Goal: Task Accomplishment & Management: Complete application form

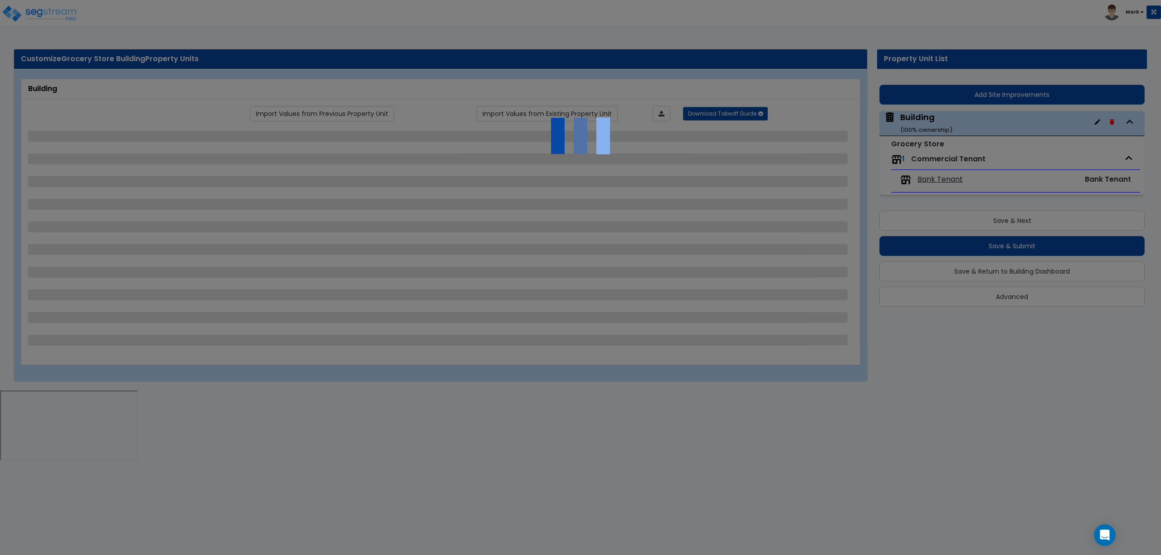
select select "7"
select select "1"
select select "10"
select select "2"
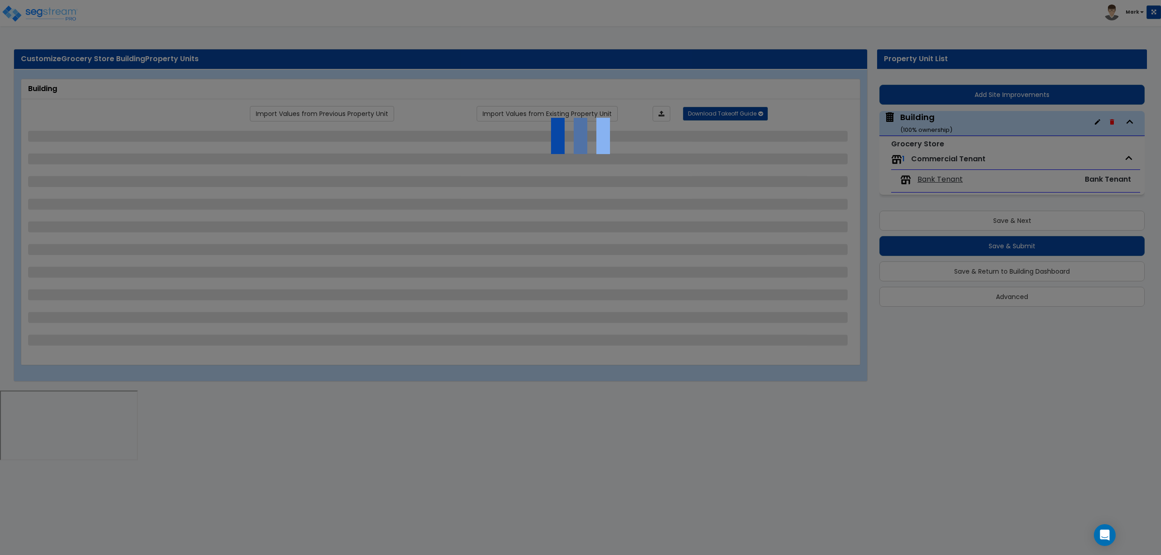
select select "1"
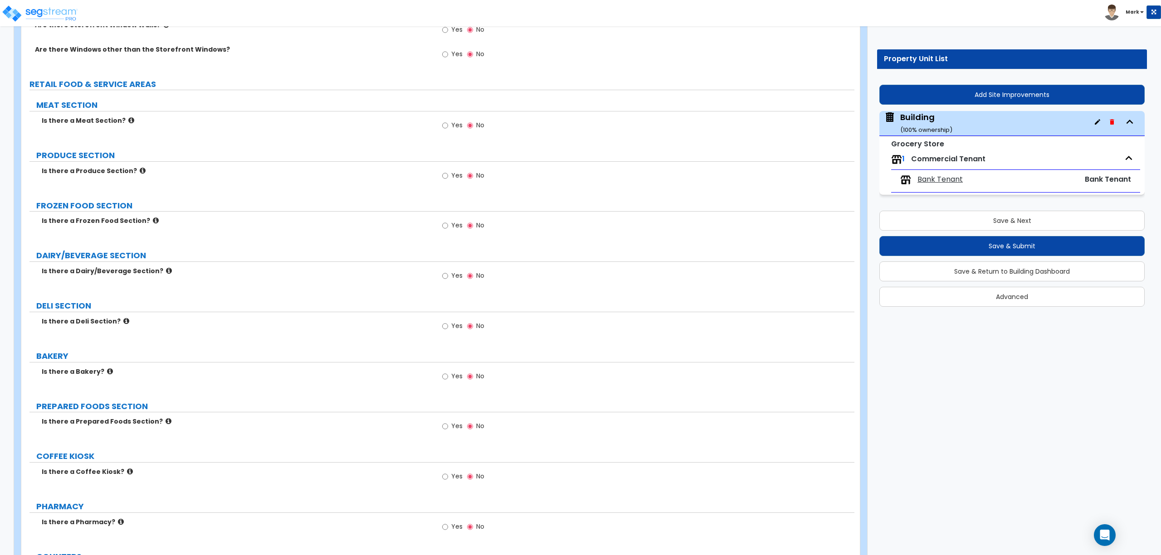
scroll to position [1916, 0]
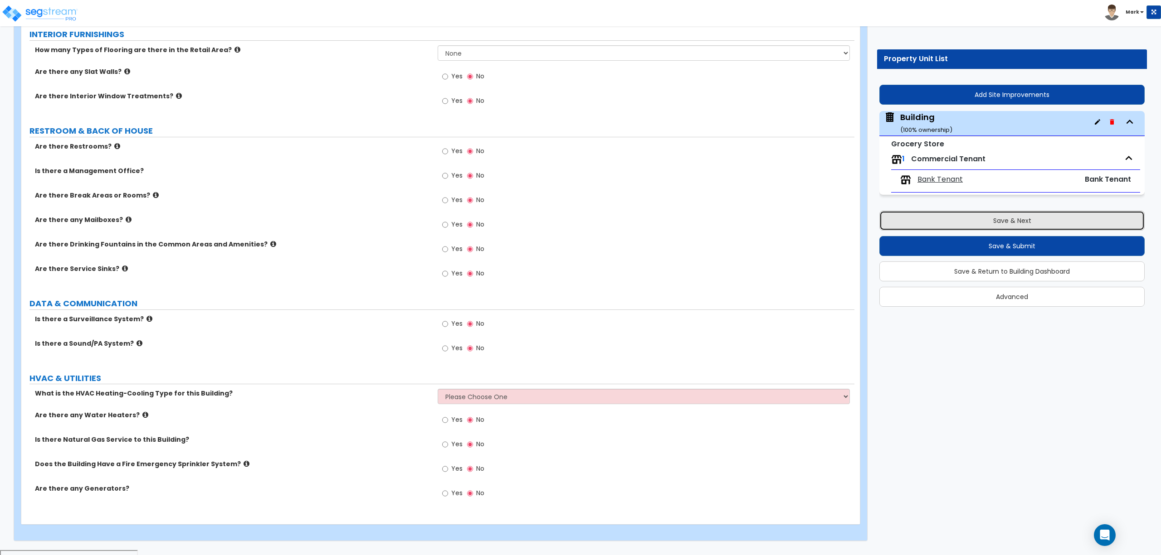
click at [986, 220] on button "Save & Next" at bounding box center [1011, 221] width 265 height 20
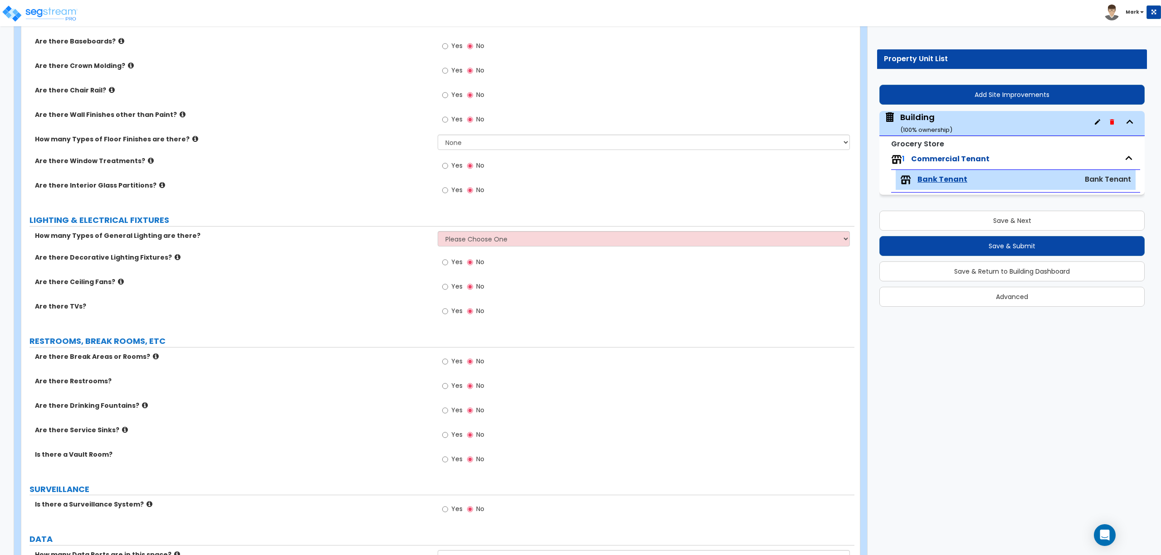
scroll to position [722, 0]
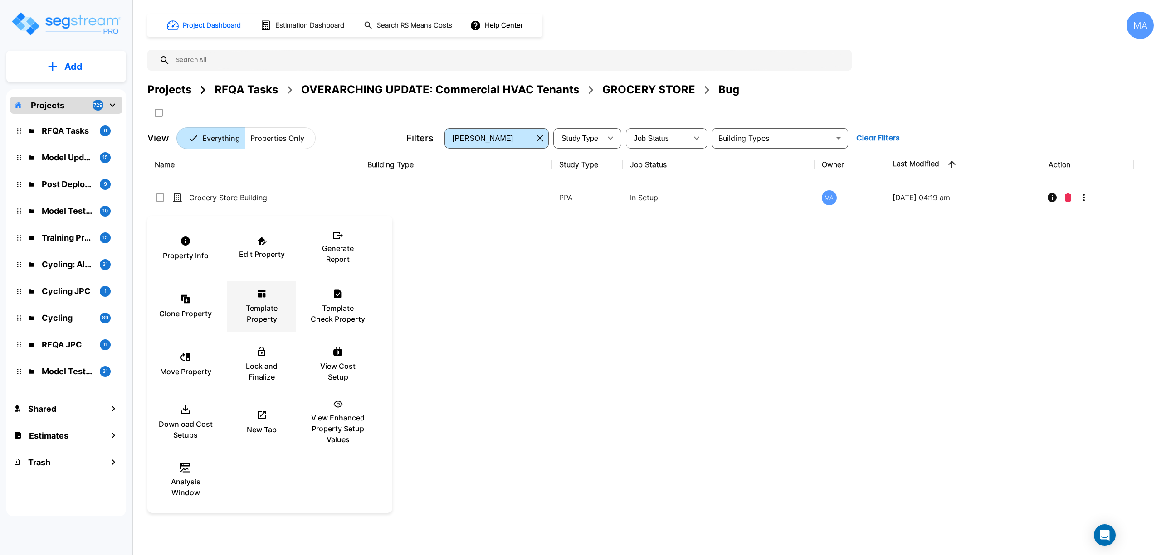
click at [265, 303] on p "Template Property" at bounding box center [261, 314] width 54 height 22
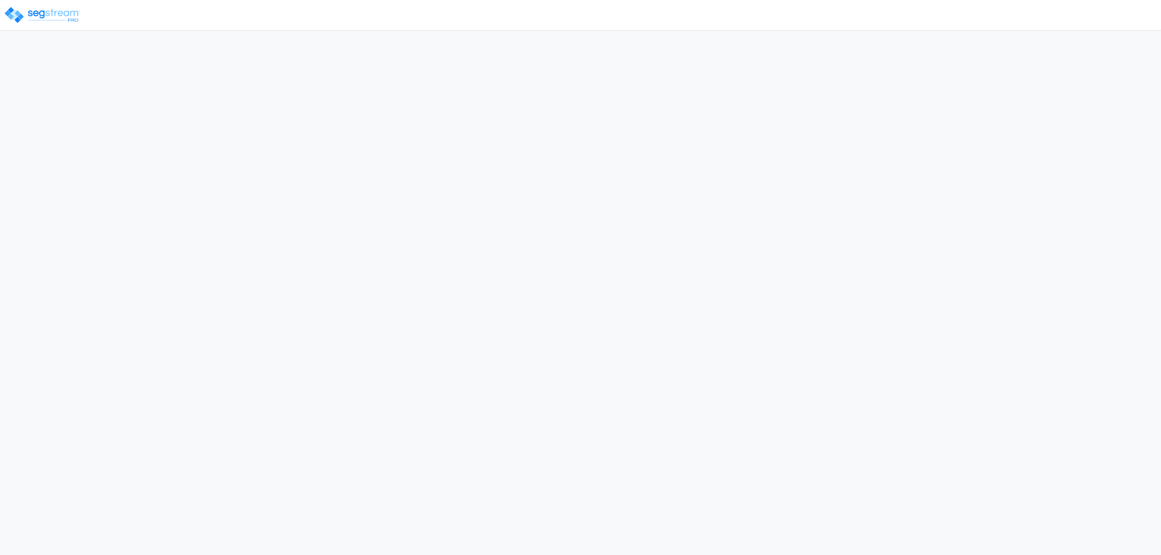
select select "2025"
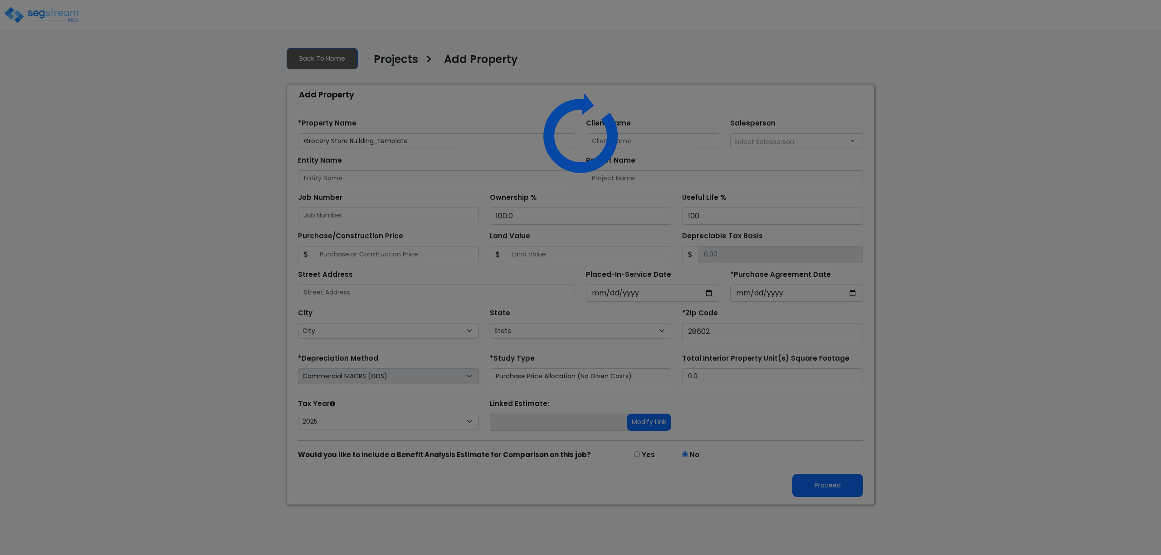
select select "NC"
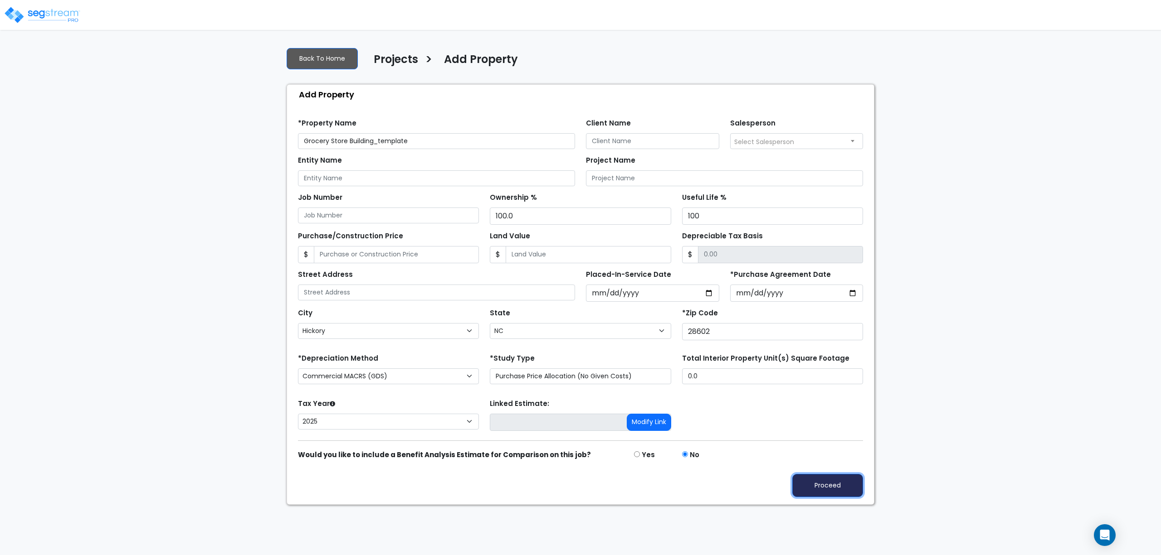
click at [822, 483] on button "Proceed" at bounding box center [827, 485] width 71 height 23
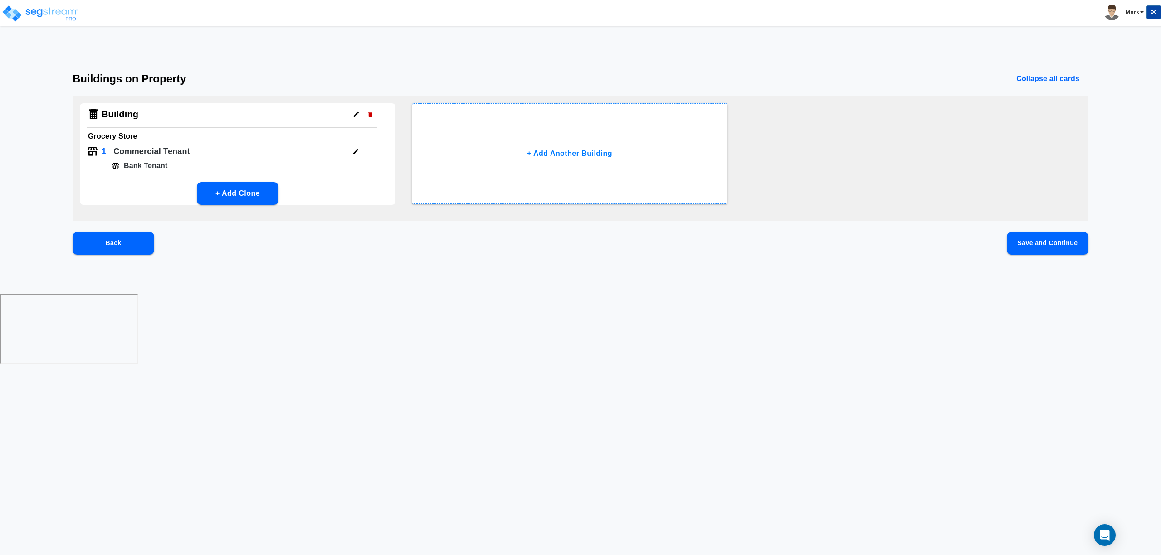
click at [1047, 242] on button "Save and Continue" at bounding box center [1047, 243] width 82 height 23
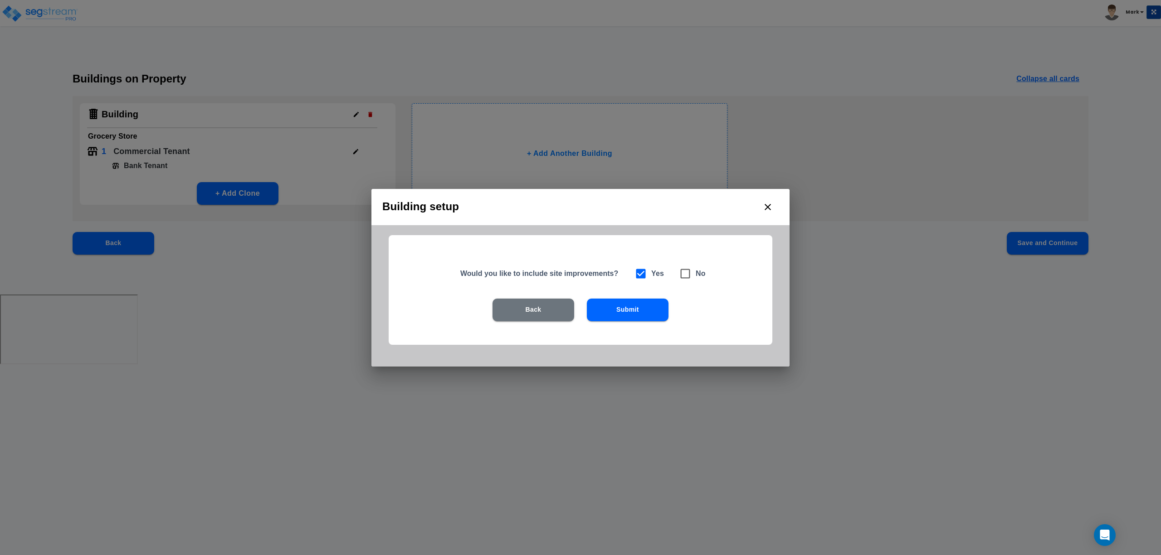
click at [688, 278] on icon at bounding box center [686, 274] width 10 height 10
checkbox input "false"
checkbox input "true"
click at [646, 306] on button "Submit" at bounding box center [628, 310] width 82 height 23
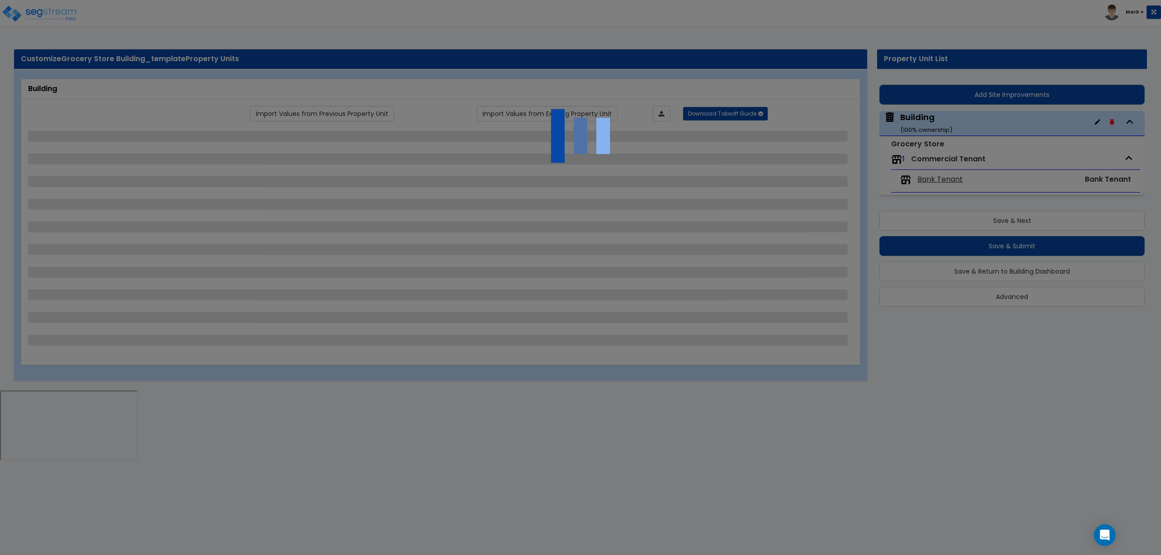
select select "7"
select select "1"
select select "10"
select select "2"
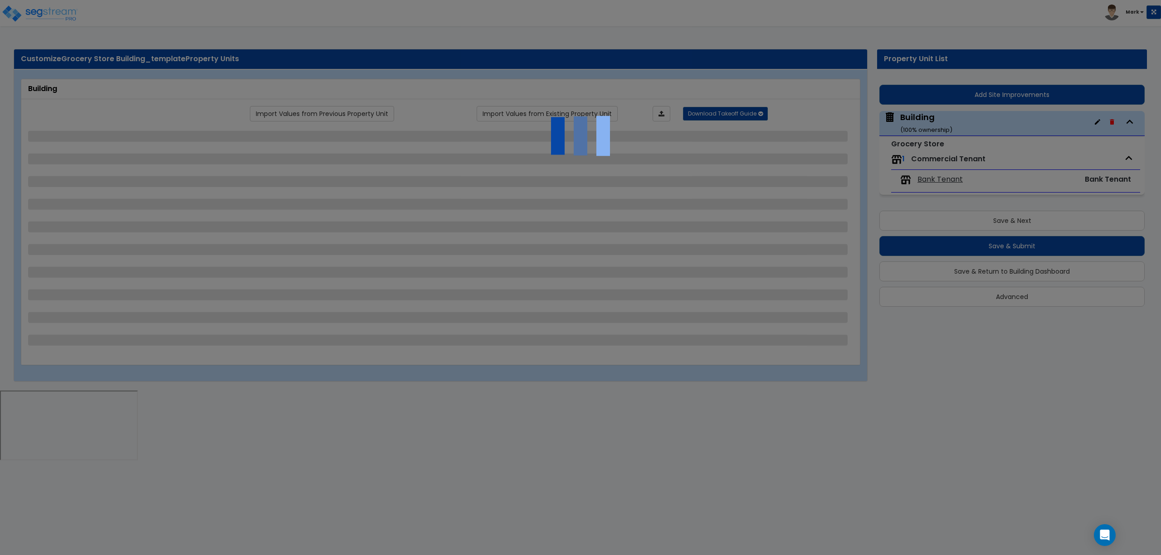
select select "1"
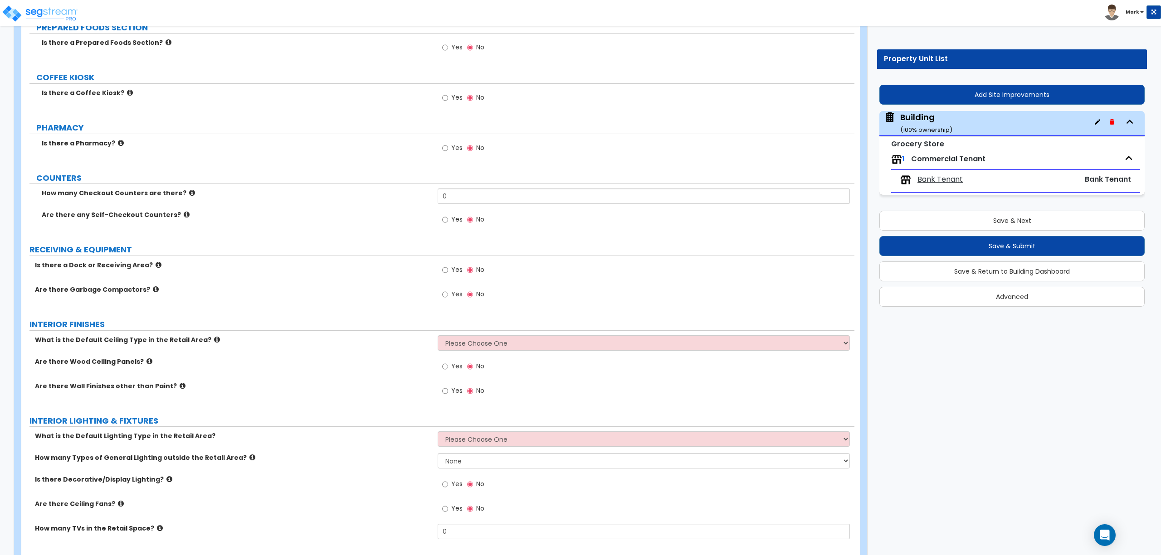
scroll to position [1916, 0]
